Goal: Check status

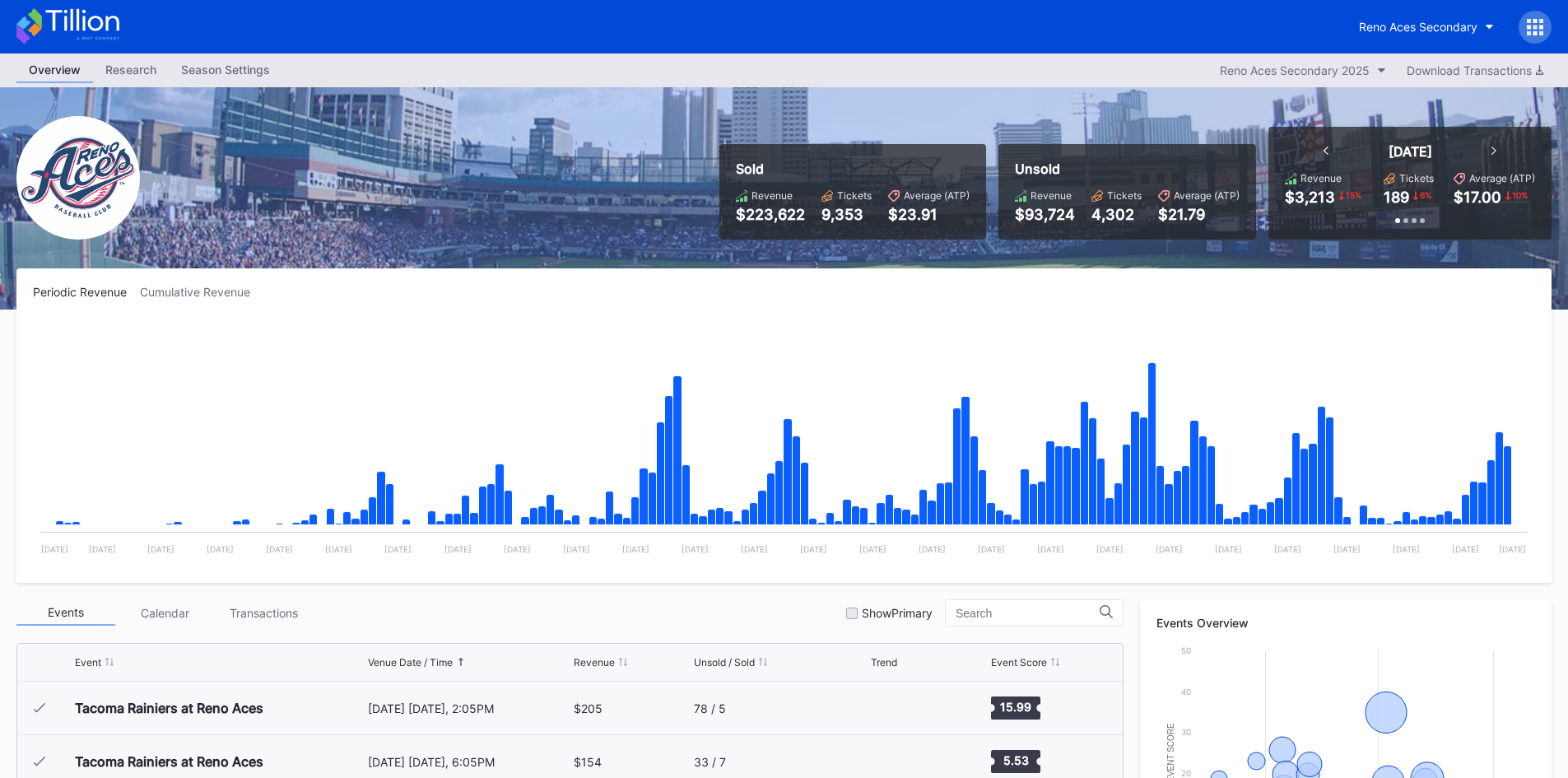
scroll to position [3316, 0]
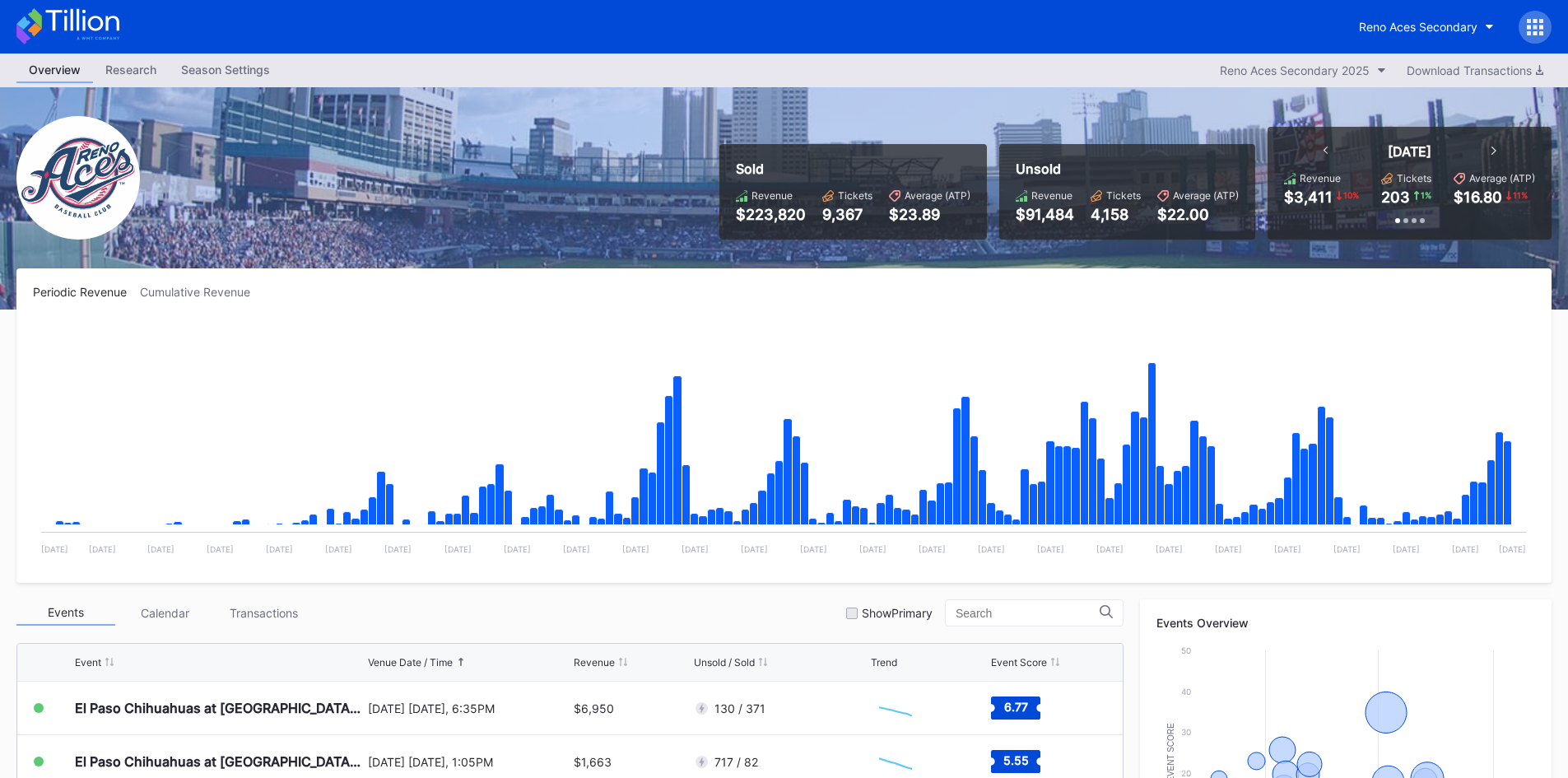
click at [102, 21] on icon at bounding box center [81, 20] width 73 height 22
click at [108, 33] on icon at bounding box center [67, 26] width 103 height 36
drag, startPoint x: 838, startPoint y: 147, endPoint x: 959, endPoint y: 232, distance: 147.9
click at [959, 232] on div "Sold Revenue $223,833 Tickets 9,368 Average (ATP) $23.89" at bounding box center [853, 191] width 268 height 95
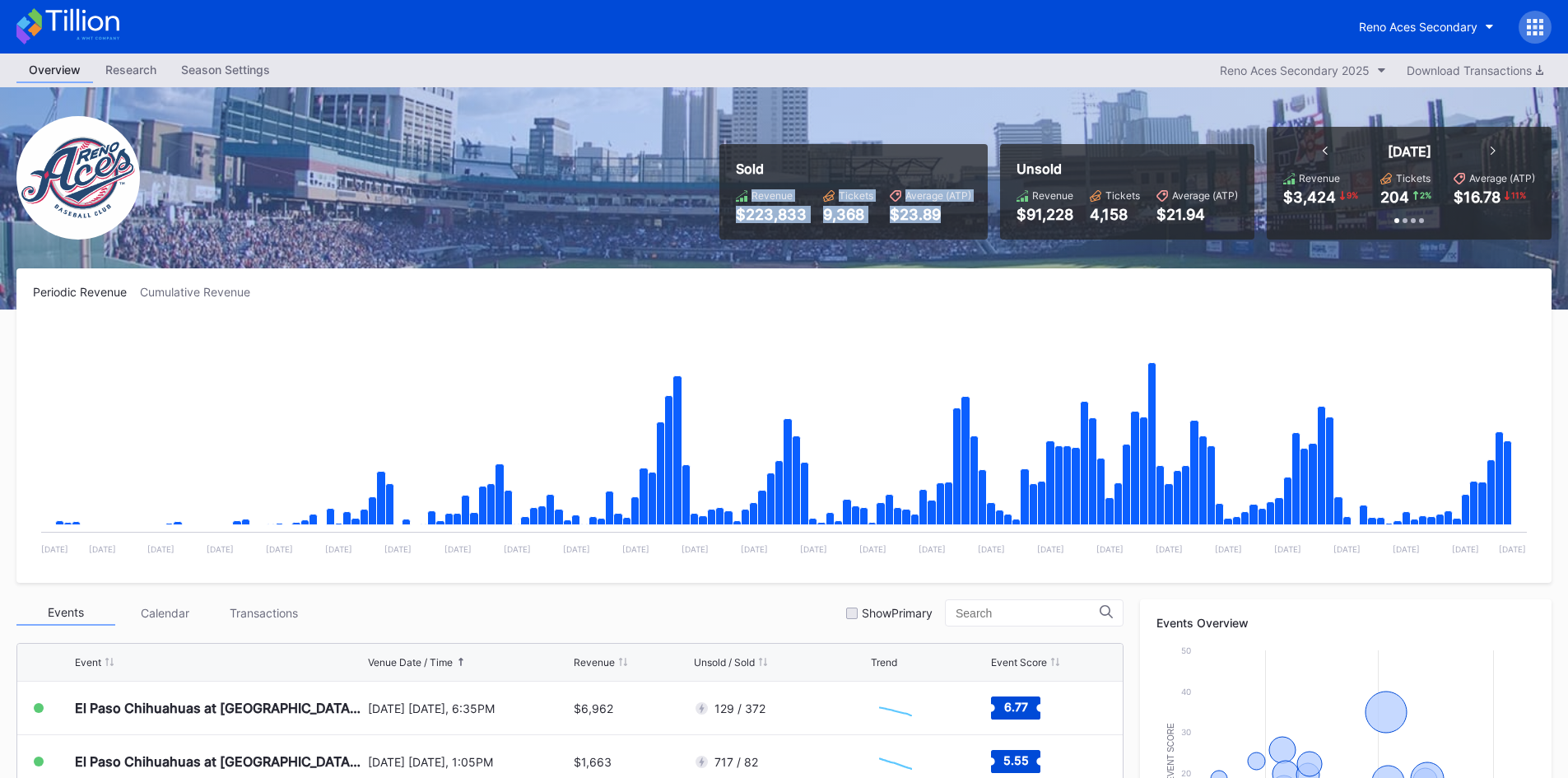
click at [959, 232] on div "Sold Revenue $223,833 Tickets 9,368 Average (ATP) $23.89" at bounding box center [853, 191] width 268 height 95
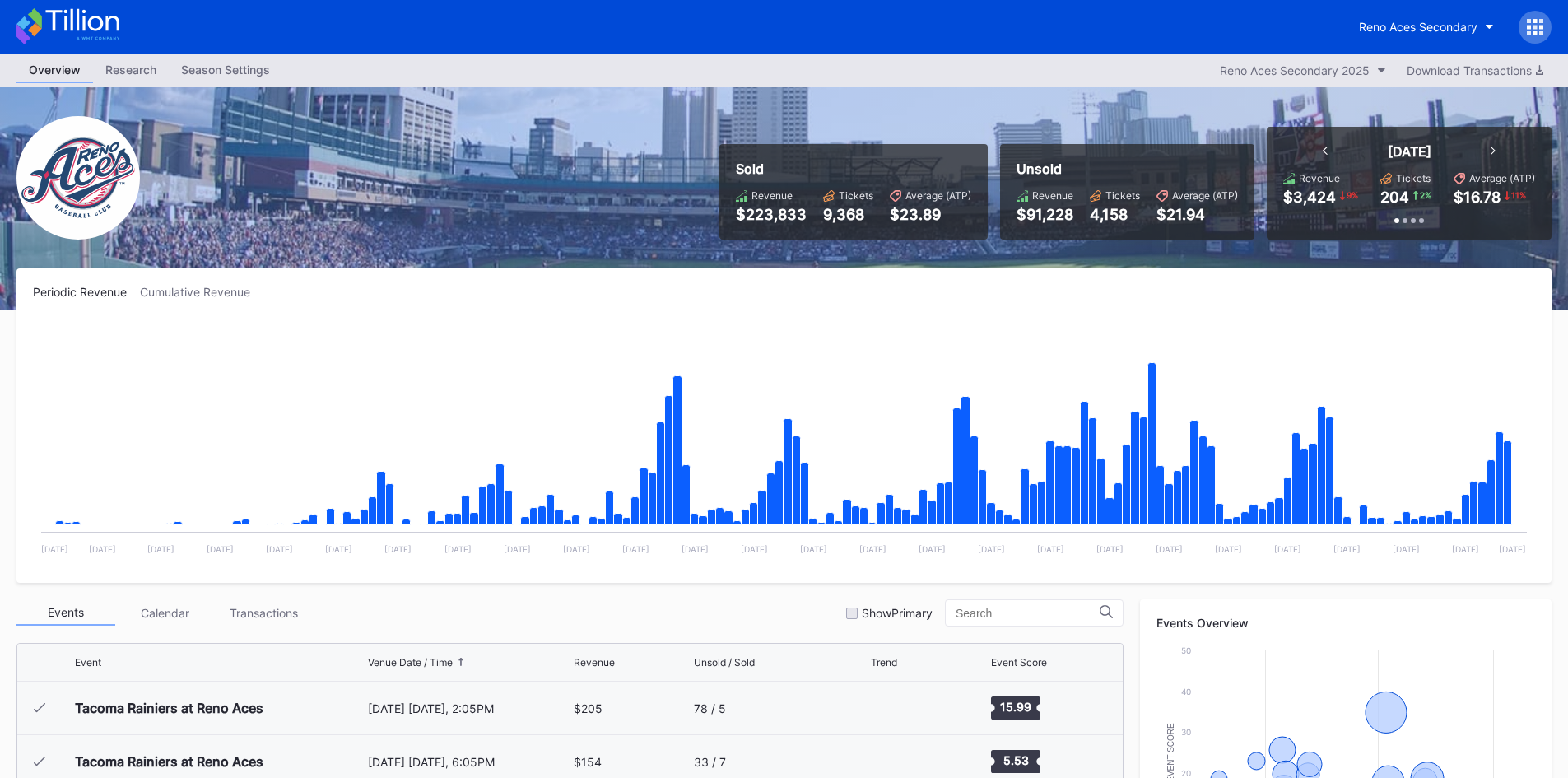
scroll to position [3316, 0]
